Goal: Information Seeking & Learning: Understand process/instructions

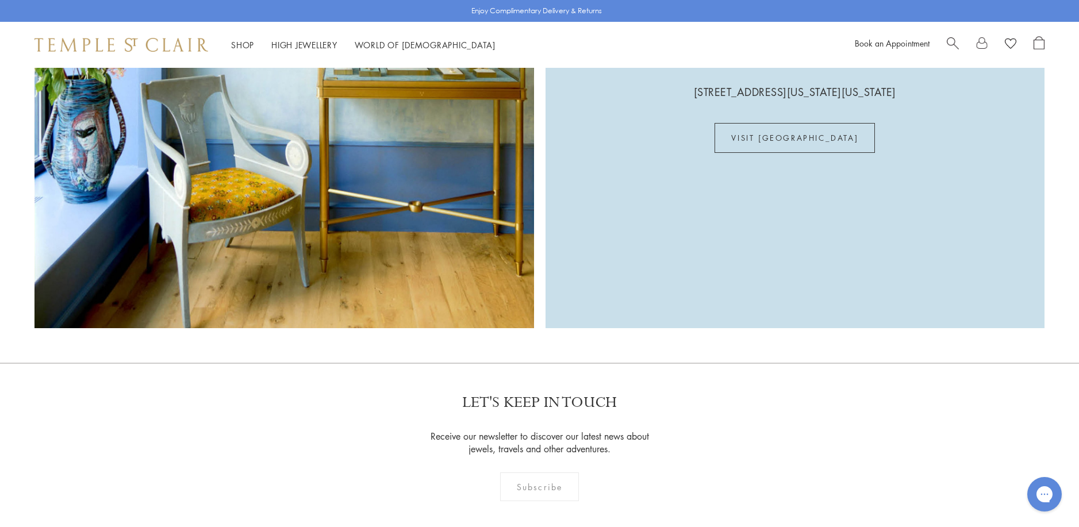
scroll to position [3710, 0]
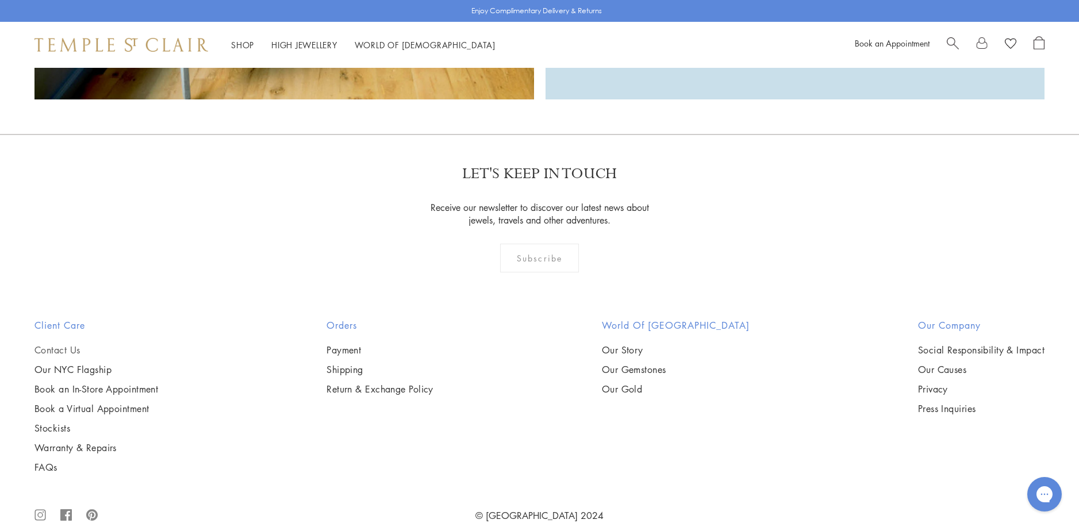
click at [52, 344] on link "Contact Us" at bounding box center [96, 350] width 124 height 13
click at [359, 383] on link "Return & Exchange Policy" at bounding box center [379, 389] width 107 height 13
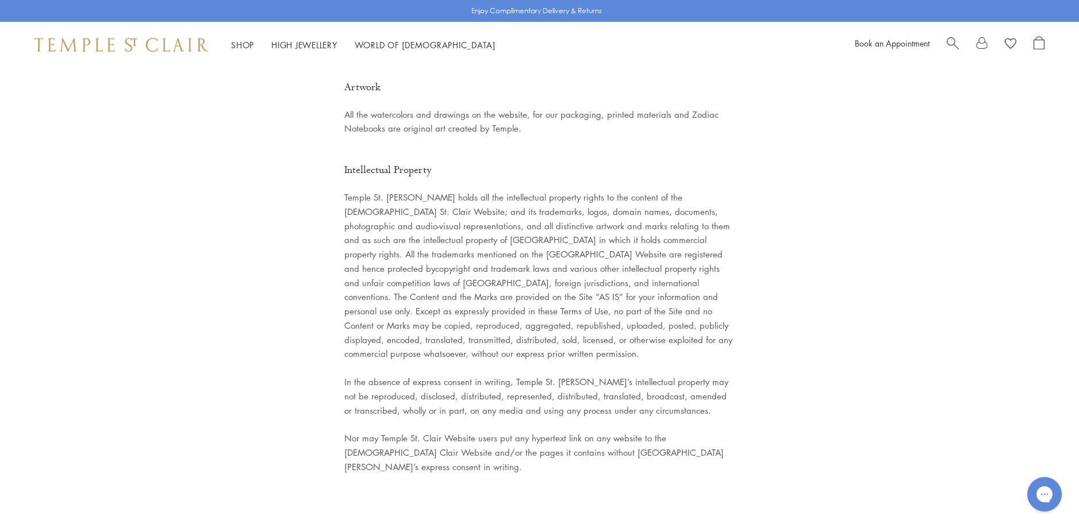
scroll to position [2714, 0]
